Goal: Task Accomplishment & Management: Complete application form

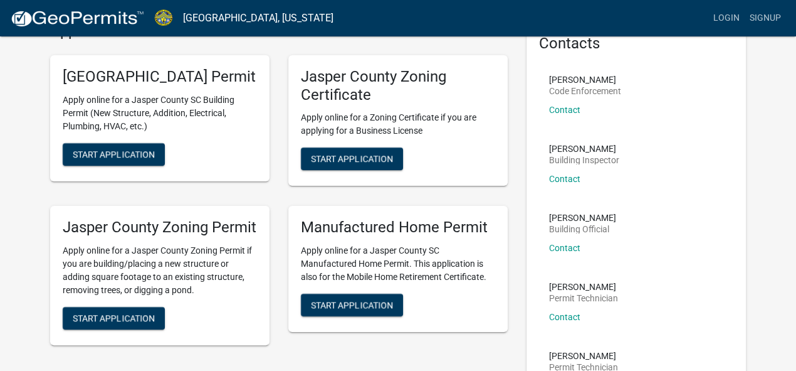
scroll to position [97, 0]
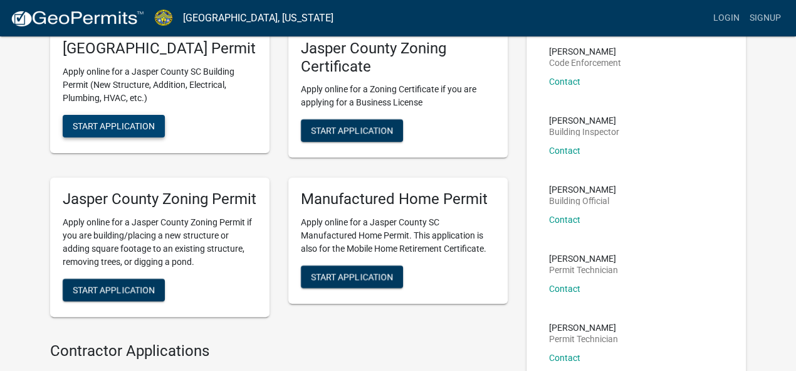
click at [161, 137] on button "Start Application" at bounding box center [114, 126] width 102 height 23
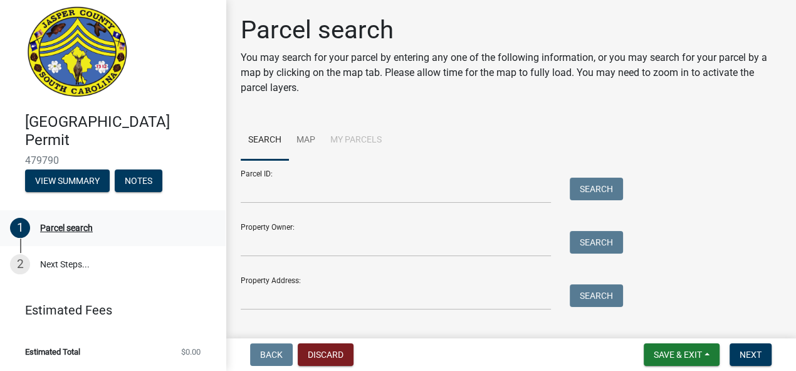
scroll to position [13, 0]
